Goal: Complete application form

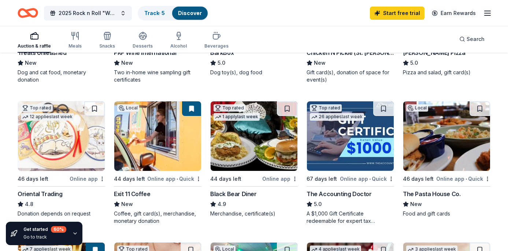
scroll to position [182, 0]
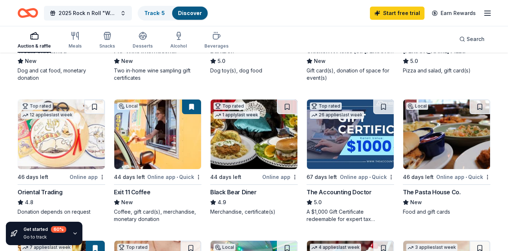
click at [375, 144] on img at bounding box center [350, 135] width 87 height 70
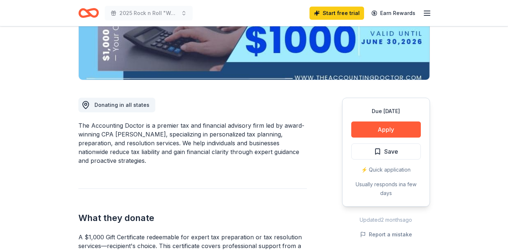
scroll to position [143, 0]
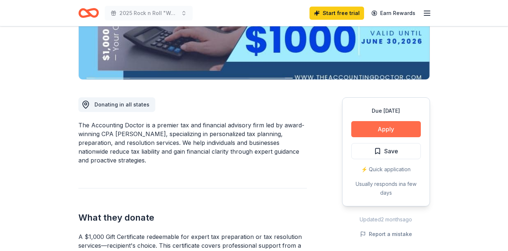
click at [404, 125] on button "Apply" at bounding box center [386, 129] width 70 height 16
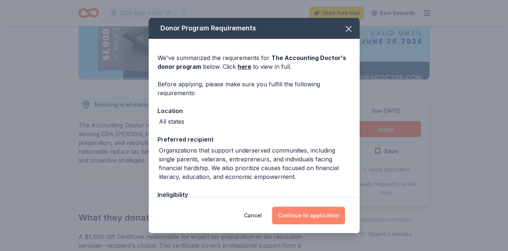
click at [317, 218] on button "Continue to application" at bounding box center [308, 216] width 73 height 18
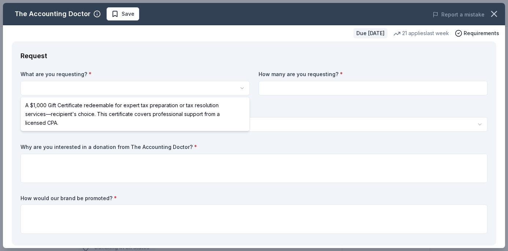
select select "A $1,000 Gift Certificate redeemable for expert tax preparation or tax resoluti…"
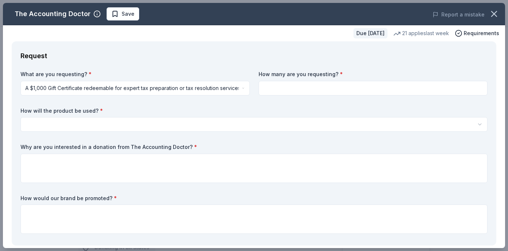
click at [298, 90] on input at bounding box center [372, 88] width 229 height 15
type input "1"
click at [93, 123] on html "2025 Rock n Roll "Woofstock" Bingo Save Apply Due in 67 days Share The Accounti…" at bounding box center [254, 125] width 508 height 251
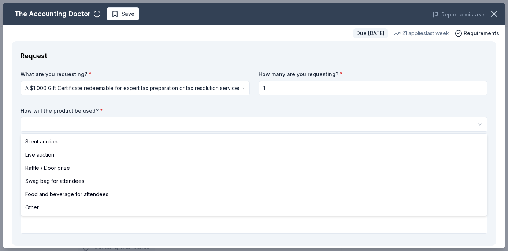
select select "silentAuction"
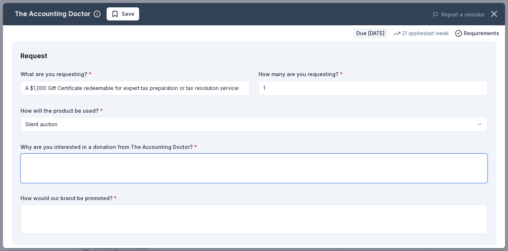
click at [79, 166] on textarea at bounding box center [254, 168] width 467 height 29
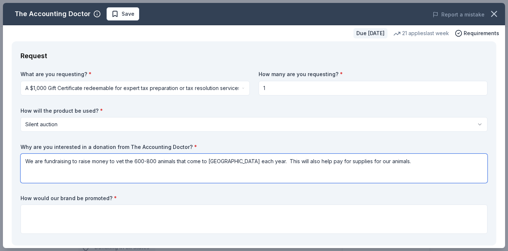
type textarea "We are fundraising to raise money to vet the 600-800 animals that come to us ea…"
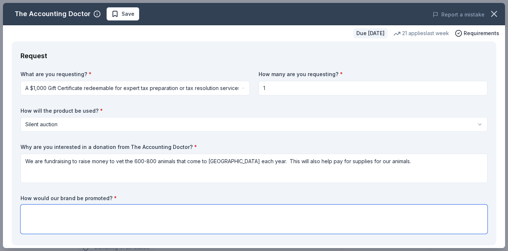
click at [62, 214] on textarea at bounding box center [254, 219] width 467 height 29
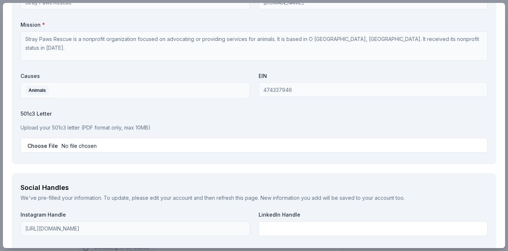
scroll to position [673, 0]
type textarea "We would list you as a donor on our website as well as in a slideshow that will…"
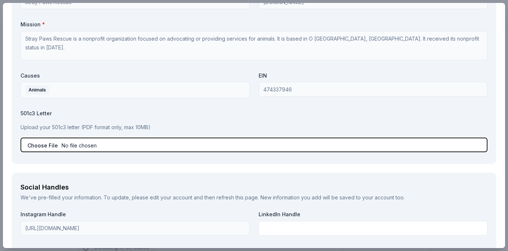
click at [72, 145] on input "file" at bounding box center [254, 145] width 467 height 15
type input "C:\fakepath\2025 rock n roll bingo.pdf"
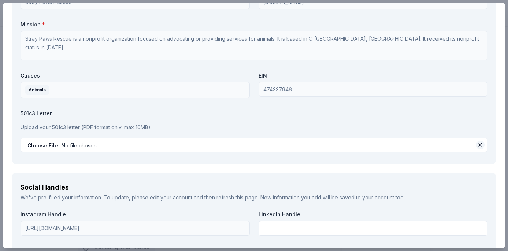
click at [480, 145] on button at bounding box center [480, 145] width 9 height 9
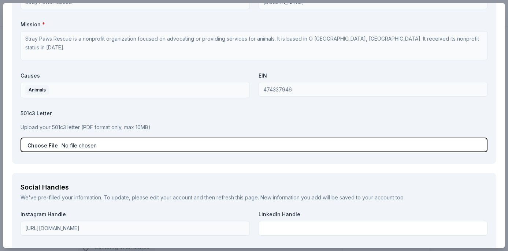
click at [63, 146] on input "file" at bounding box center [254, 145] width 467 height 15
type input "C:\fakepath\Copy of Tax ID.JPG"
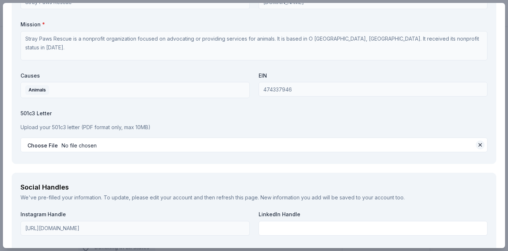
click at [480, 144] on button at bounding box center [480, 145] width 9 height 9
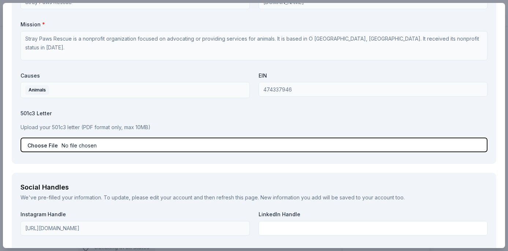
click at [71, 146] on input "file" at bounding box center [254, 145] width 467 height 15
type input "C:\fakepath\tax id PDF.pdf"
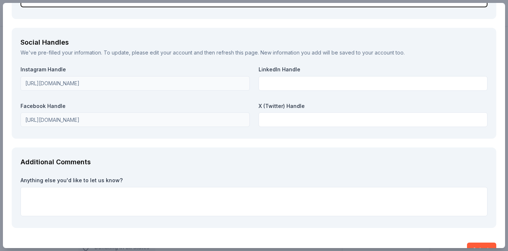
scroll to position [836, 0]
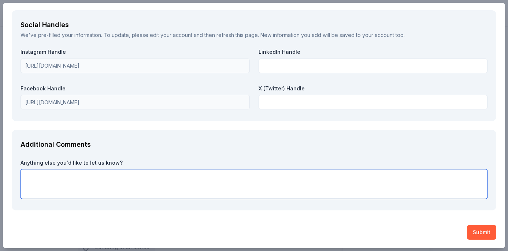
click at [120, 182] on textarea at bounding box center [254, 183] width 467 height 29
paste textarea "We have rescued animals all over Missouri, Illinois, Tennessee, Kansas, Arkansa…"
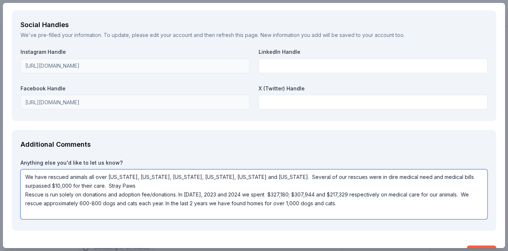
scroll to position [856, 0]
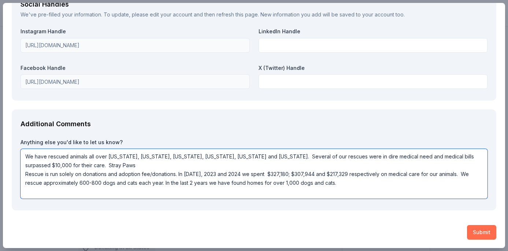
type textarea "We have rescued animals all over Missouri, Illinois, Tennessee, Kansas, Arkansa…"
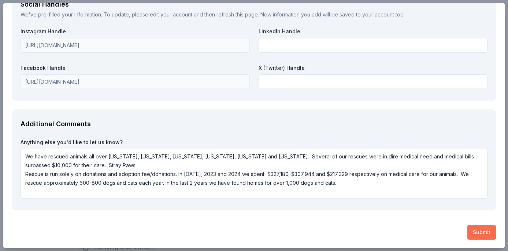
click at [480, 228] on button "Submit" at bounding box center [481, 232] width 29 height 15
